Goal: Check status: Check status

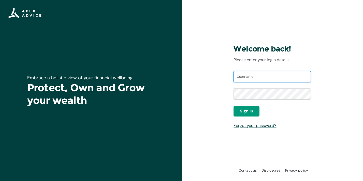
click at [249, 81] on input "Username" at bounding box center [272, 76] width 77 height 11
type input "[EMAIL_ADDRESS][DOMAIN_NAME]"
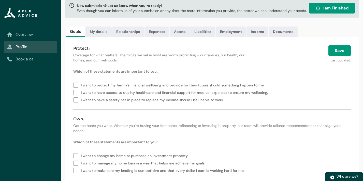
scroll to position [29, 0]
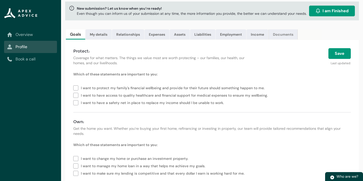
click at [283, 32] on link "Documents" at bounding box center [283, 34] width 29 height 10
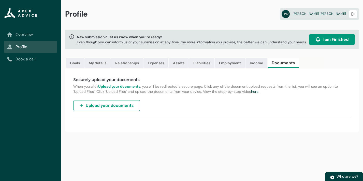
scroll to position [0, 0]
click at [220, 66] on link "Employment" at bounding box center [230, 63] width 31 height 10
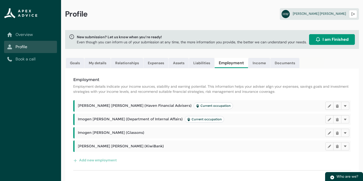
scroll to position [4, 0]
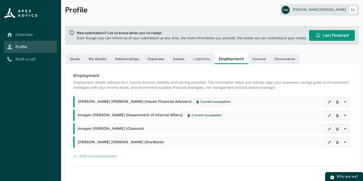
click at [198, 59] on link "Liabilities" at bounding box center [201, 59] width 25 height 10
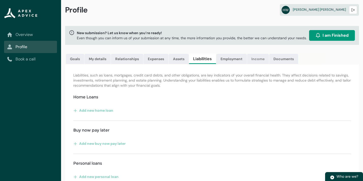
click at [255, 61] on link "Income" at bounding box center [258, 59] width 22 height 10
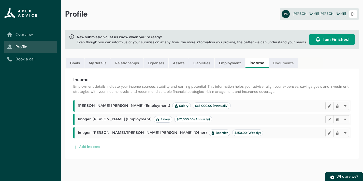
click at [278, 62] on link "Documents" at bounding box center [283, 63] width 29 height 10
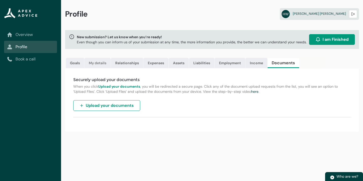
click at [88, 61] on link "My details" at bounding box center [98, 63] width 26 height 10
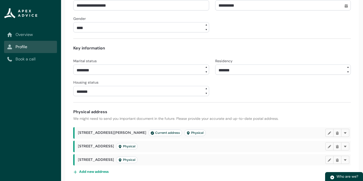
scroll to position [188, 0]
